Goal: Check status

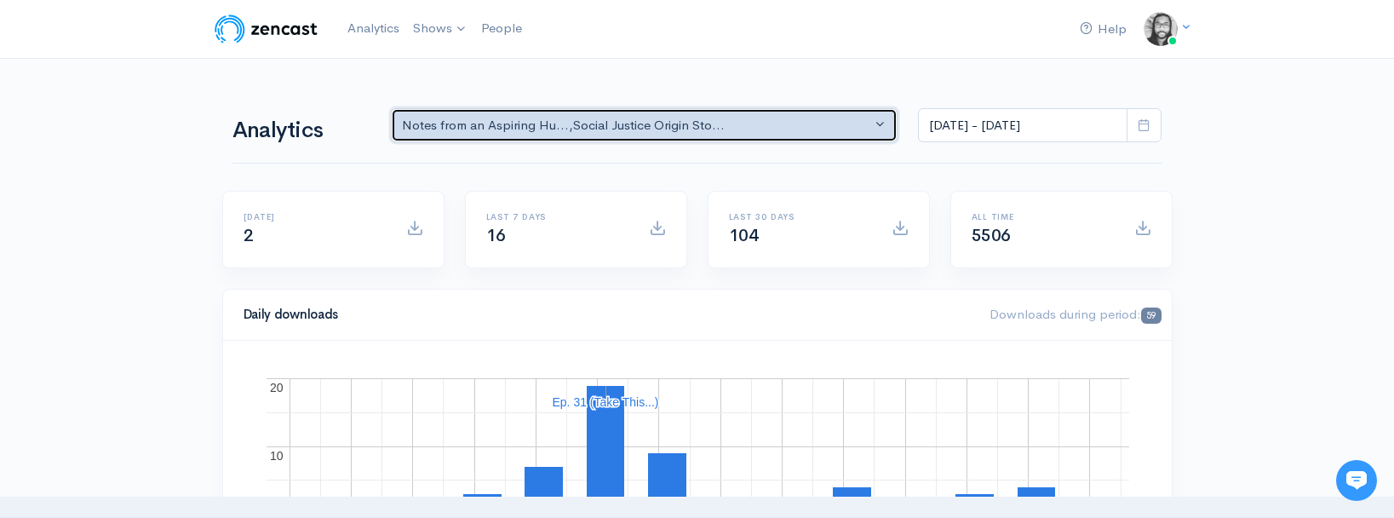
click at [697, 135] on button "Notes from an Aspiring Hu... , Social Justice Origin Sto..." at bounding box center [645, 125] width 508 height 35
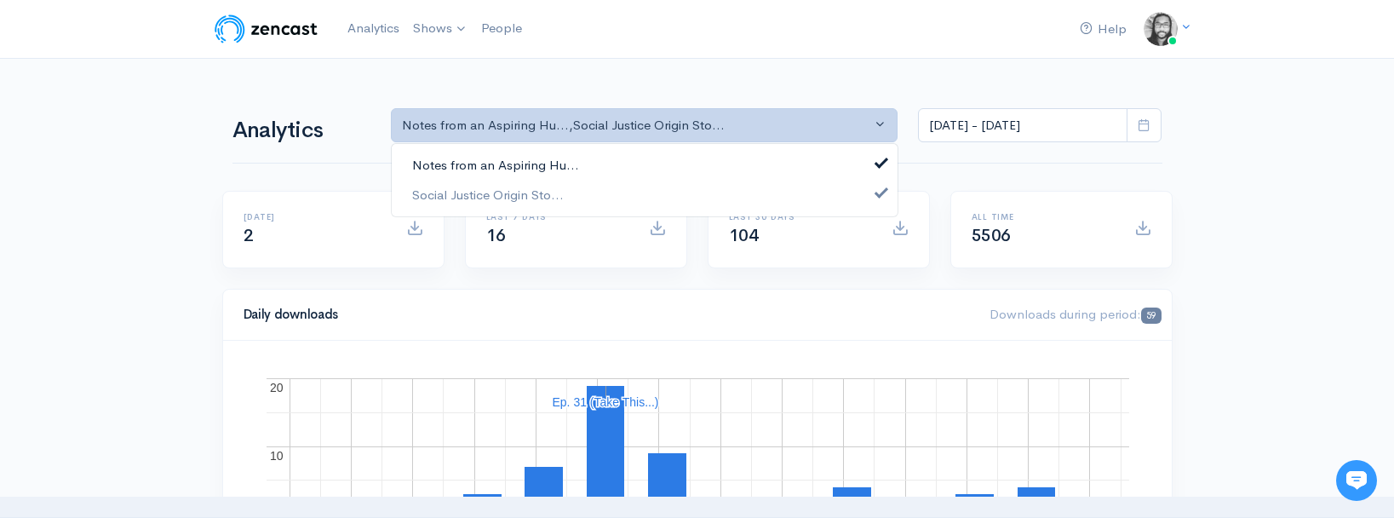
click at [675, 164] on link "Notes from an Aspiring Hu..." at bounding box center [645, 166] width 506 height 30
select select "14701"
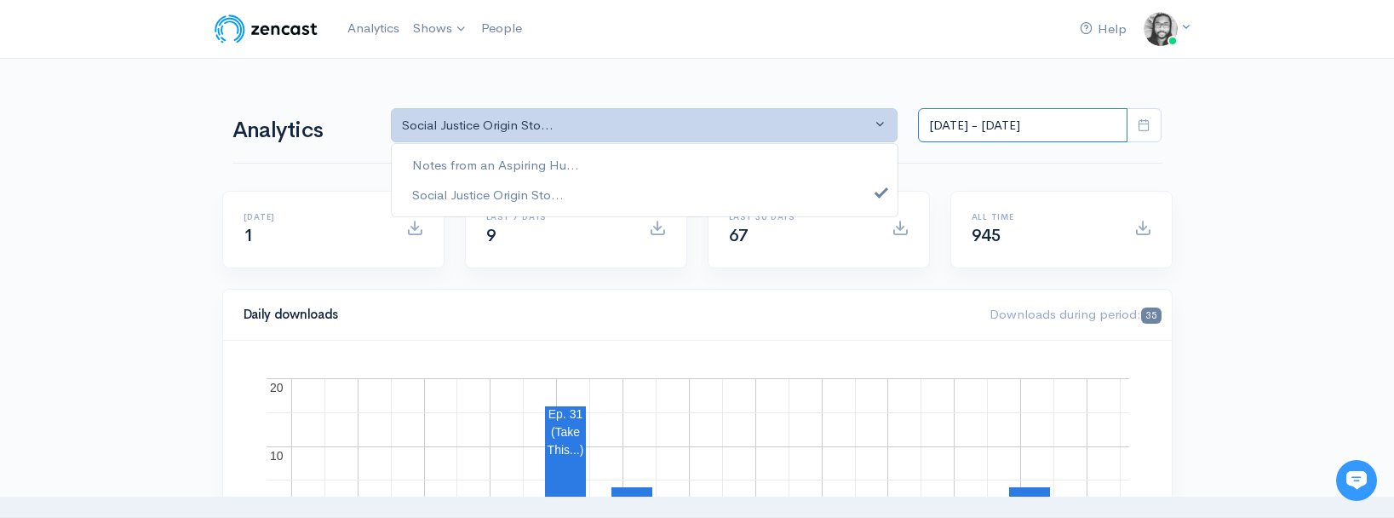
click at [1014, 129] on input "[DATE] - [DATE]" at bounding box center [1023, 125] width 210 height 35
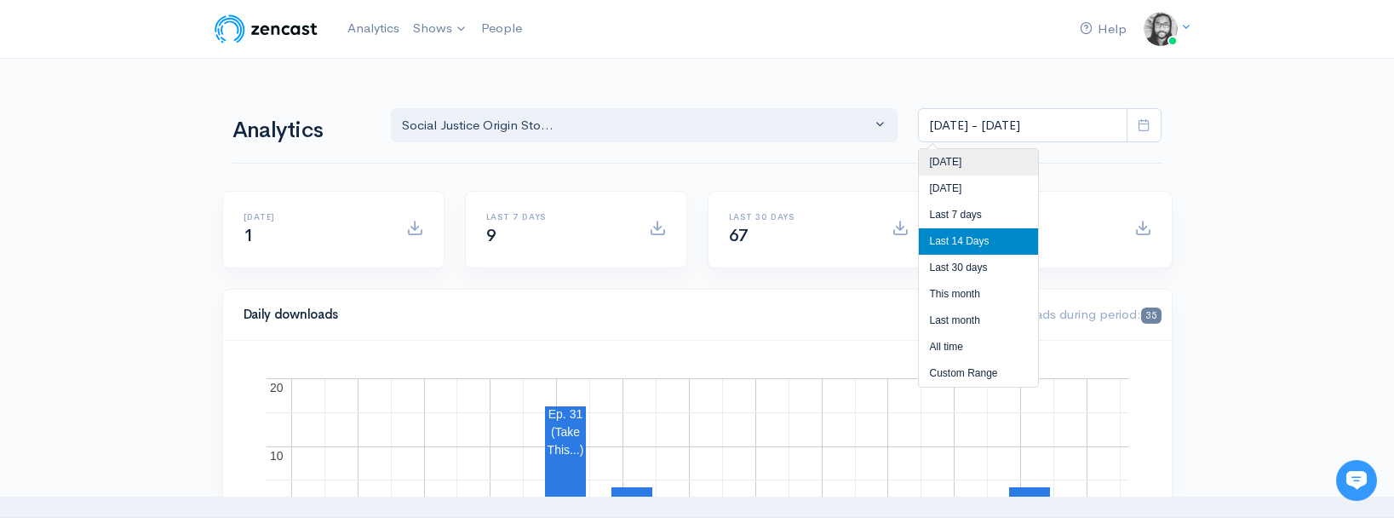
click at [1006, 159] on li "[DATE]" at bounding box center [978, 162] width 119 height 26
type input "[DATE] - [DATE]"
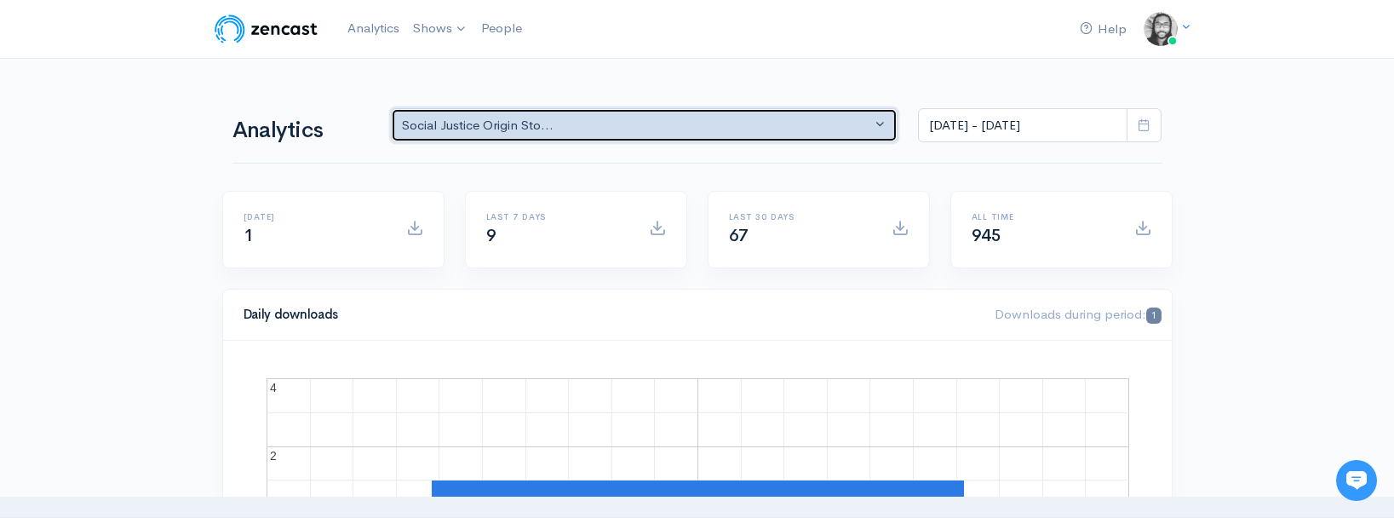
click at [830, 139] on button "Social Justice Origin Sto..." at bounding box center [645, 125] width 508 height 35
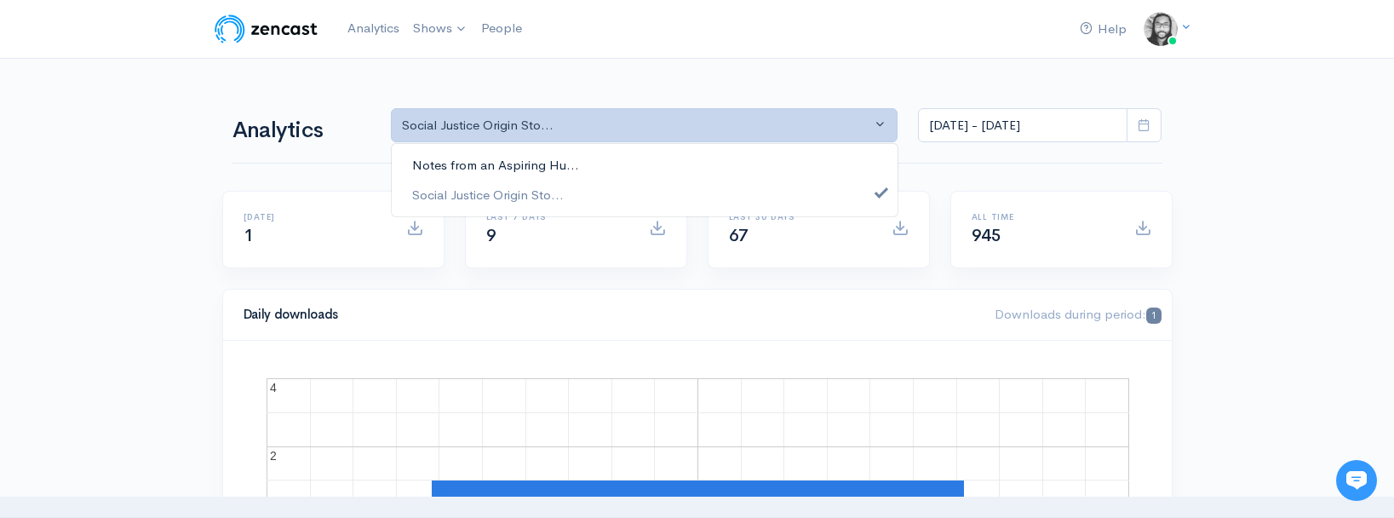
click at [822, 155] on link "Notes from an Aspiring Hu..." at bounding box center [645, 166] width 506 height 30
select select "5809"
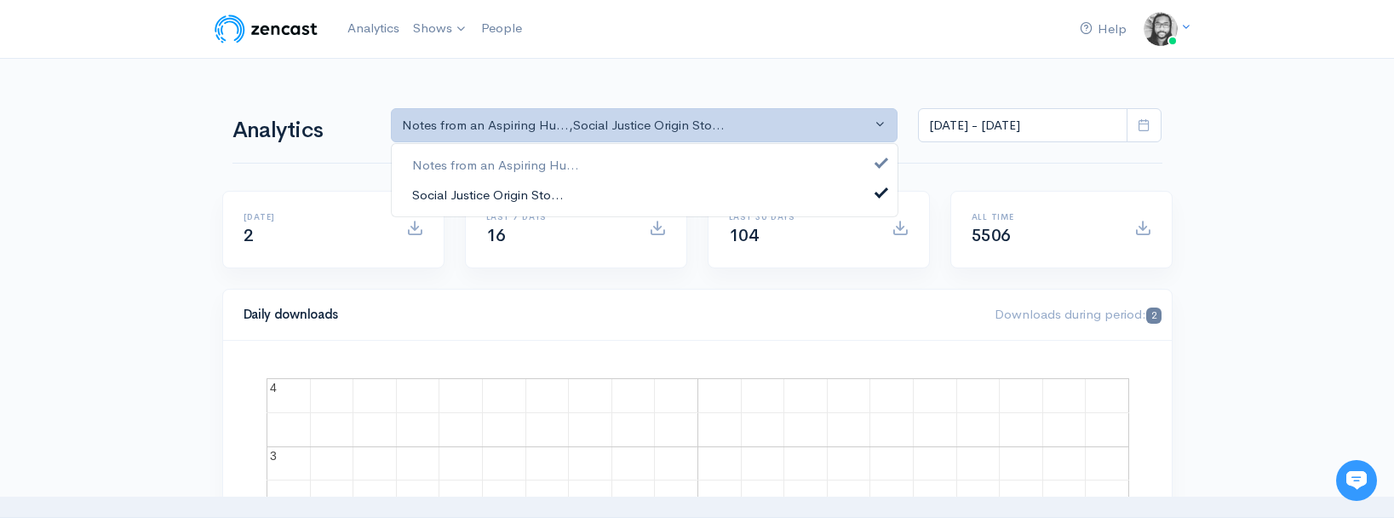
click at [755, 187] on link "Social Justice Origin Sto..." at bounding box center [645, 195] width 506 height 30
